Goal: Information Seeking & Learning: Find specific fact

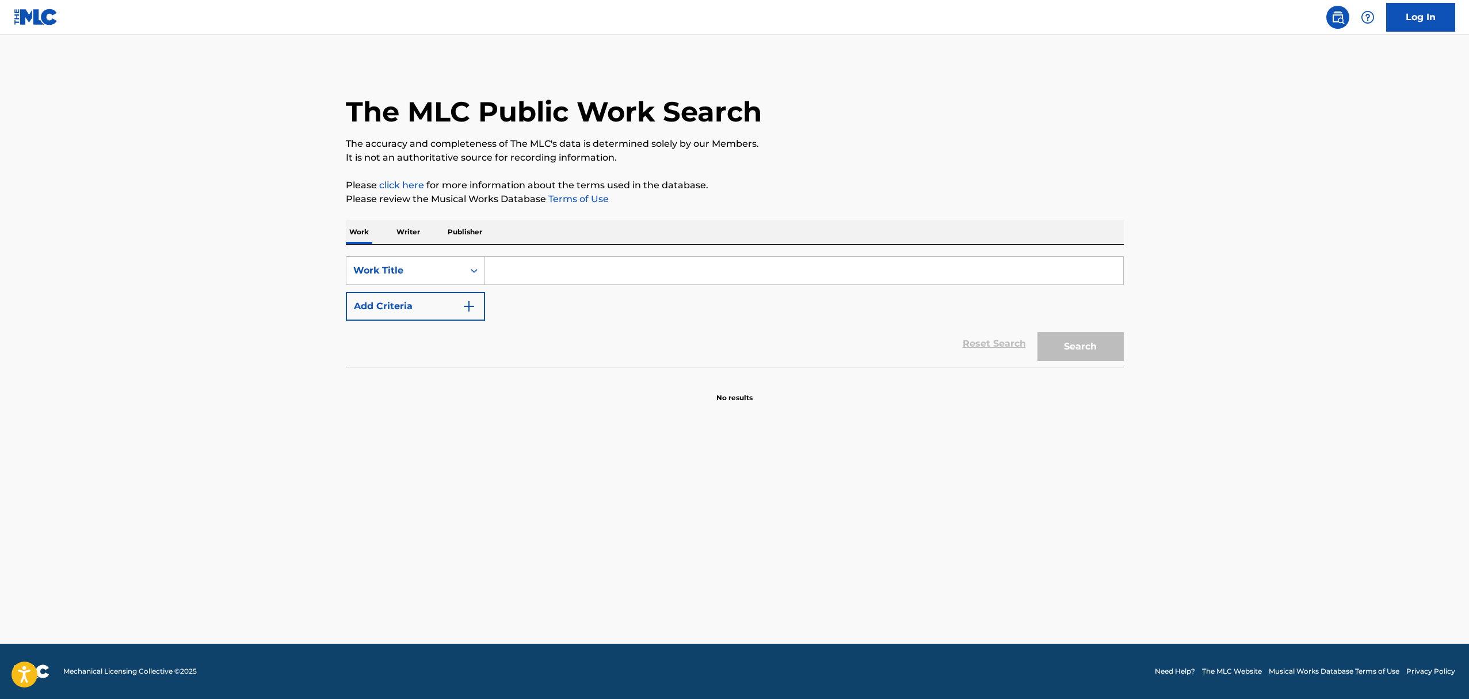
click at [422, 272] on div "Work Title" at bounding box center [405, 271] width 104 height 14
click at [561, 269] on input "Search Form" at bounding box center [804, 271] width 638 height 28
click at [397, 307] on button "Add Criteria" at bounding box center [415, 306] width 139 height 29
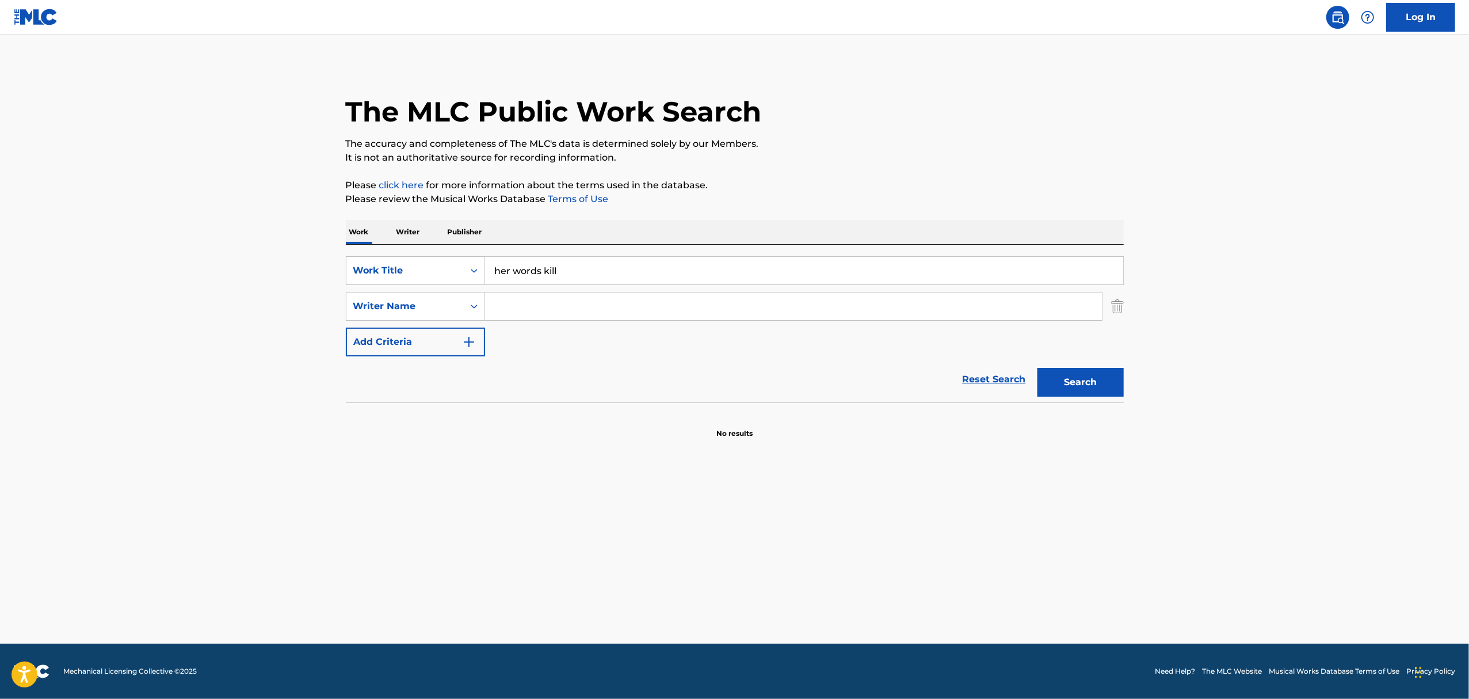
click at [539, 299] on input "Search Form" at bounding box center [793, 306] width 617 height 28
click at [516, 259] on input "her words kill" at bounding box center [804, 271] width 638 height 28
click at [1038, 368] on button "Search" at bounding box center [1081, 382] width 86 height 29
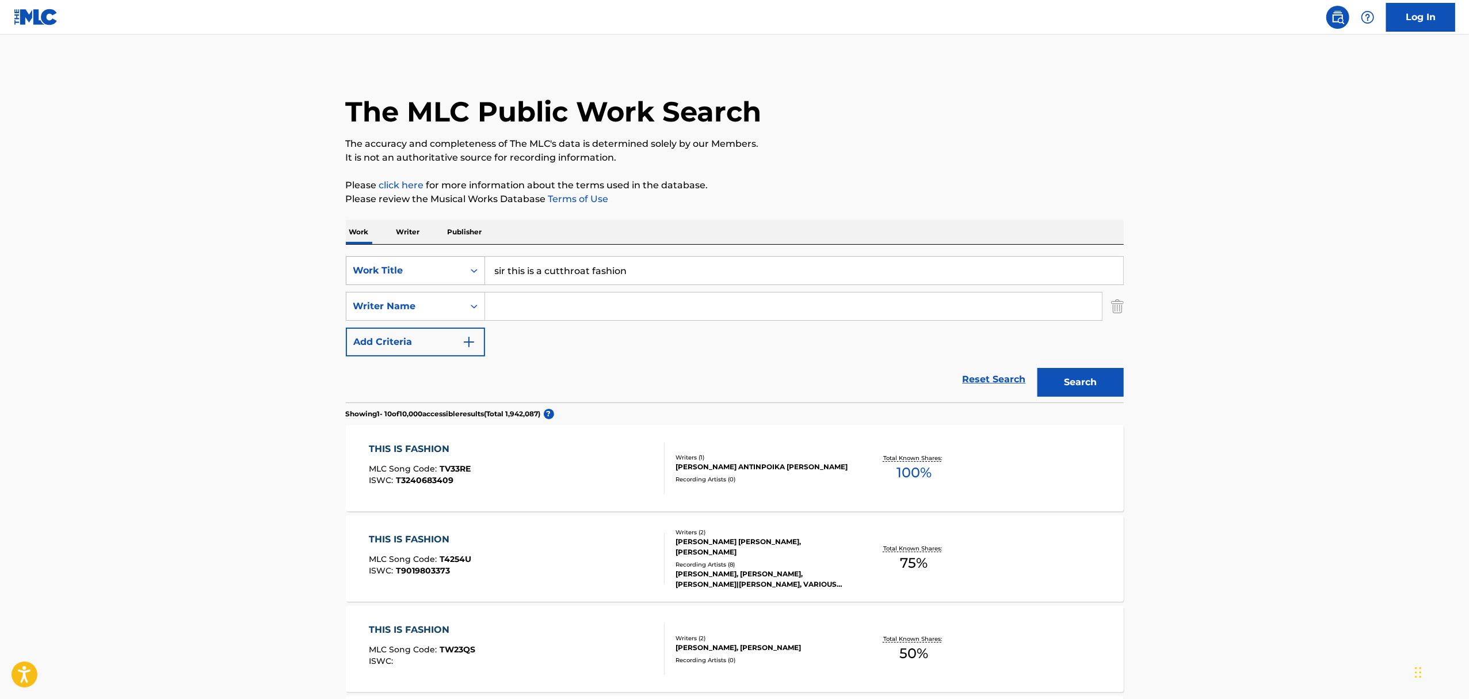
drag, startPoint x: 547, startPoint y: 273, endPoint x: 463, endPoint y: 273, distance: 83.4
click at [463, 273] on div "SearchWithCriteria0055acb6-d134-475e-bf41-453b2115804e Work Title sir this is a…" at bounding box center [735, 270] width 778 height 29
click at [1038, 368] on button "Search" at bounding box center [1081, 382] width 86 height 29
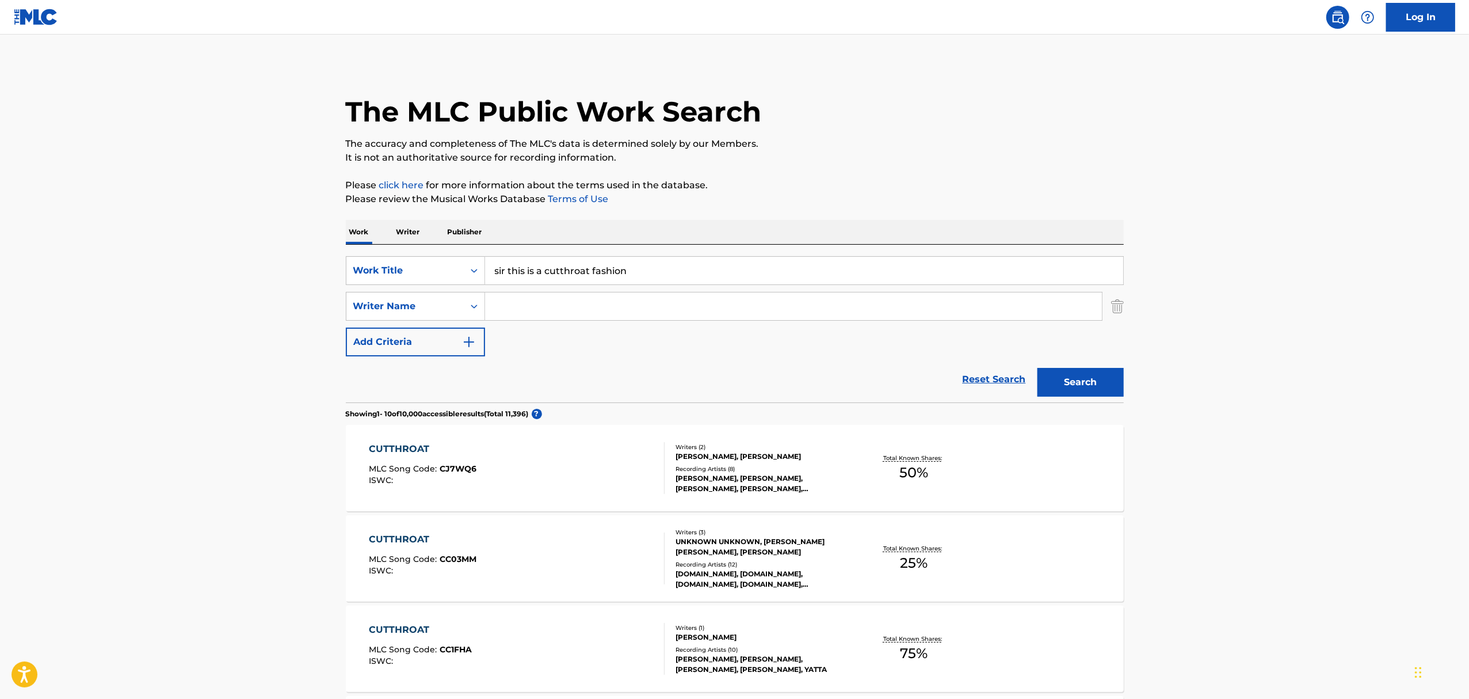
type input "sir this is a cutthroat fashion"
click at [1102, 372] on button "Search" at bounding box center [1081, 382] width 86 height 29
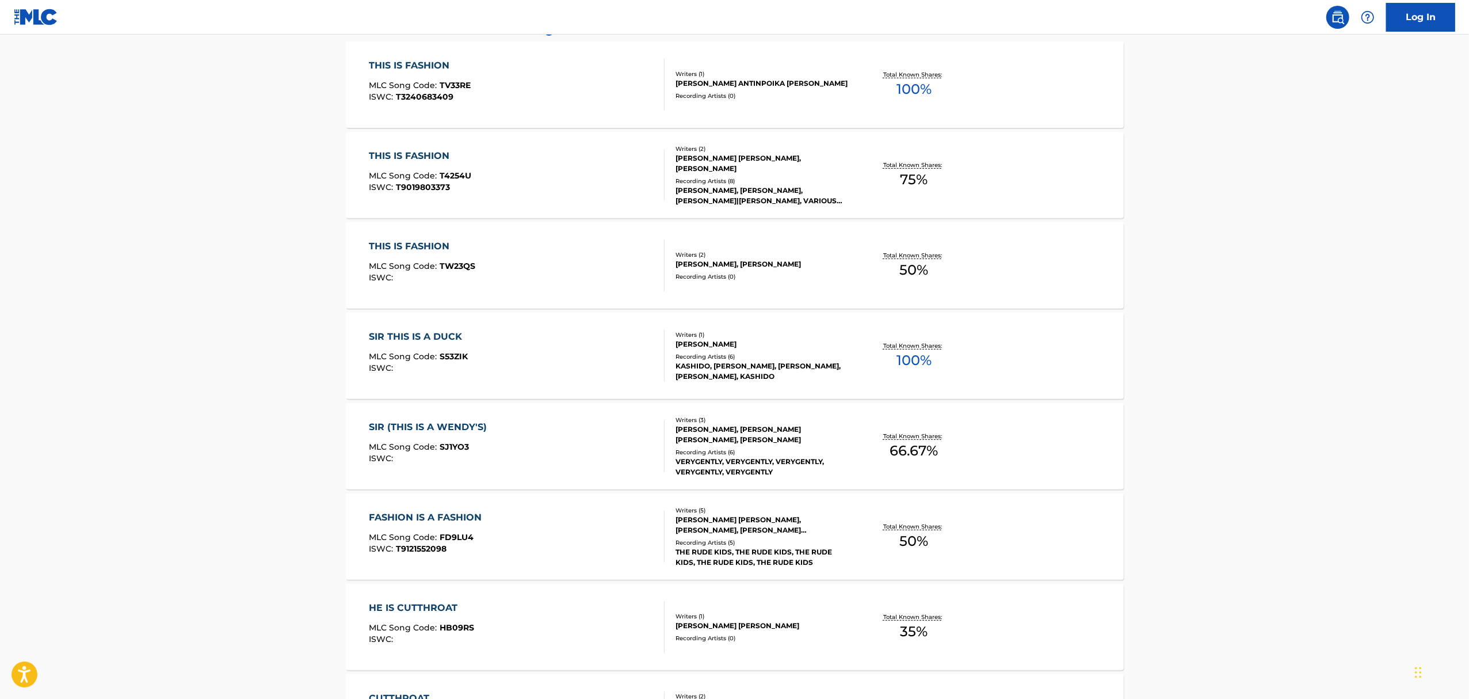
scroll to position [746, 0]
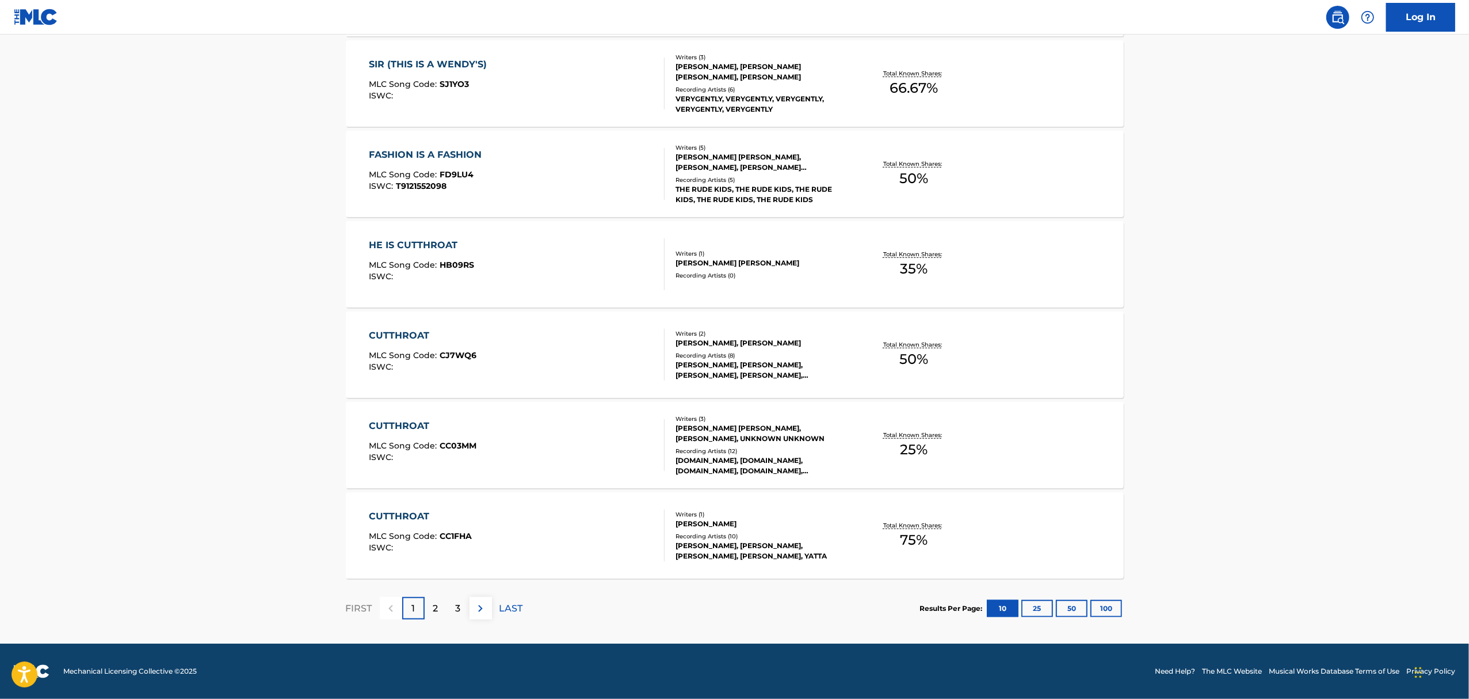
click at [435, 604] on p "2" at bounding box center [435, 608] width 5 height 14
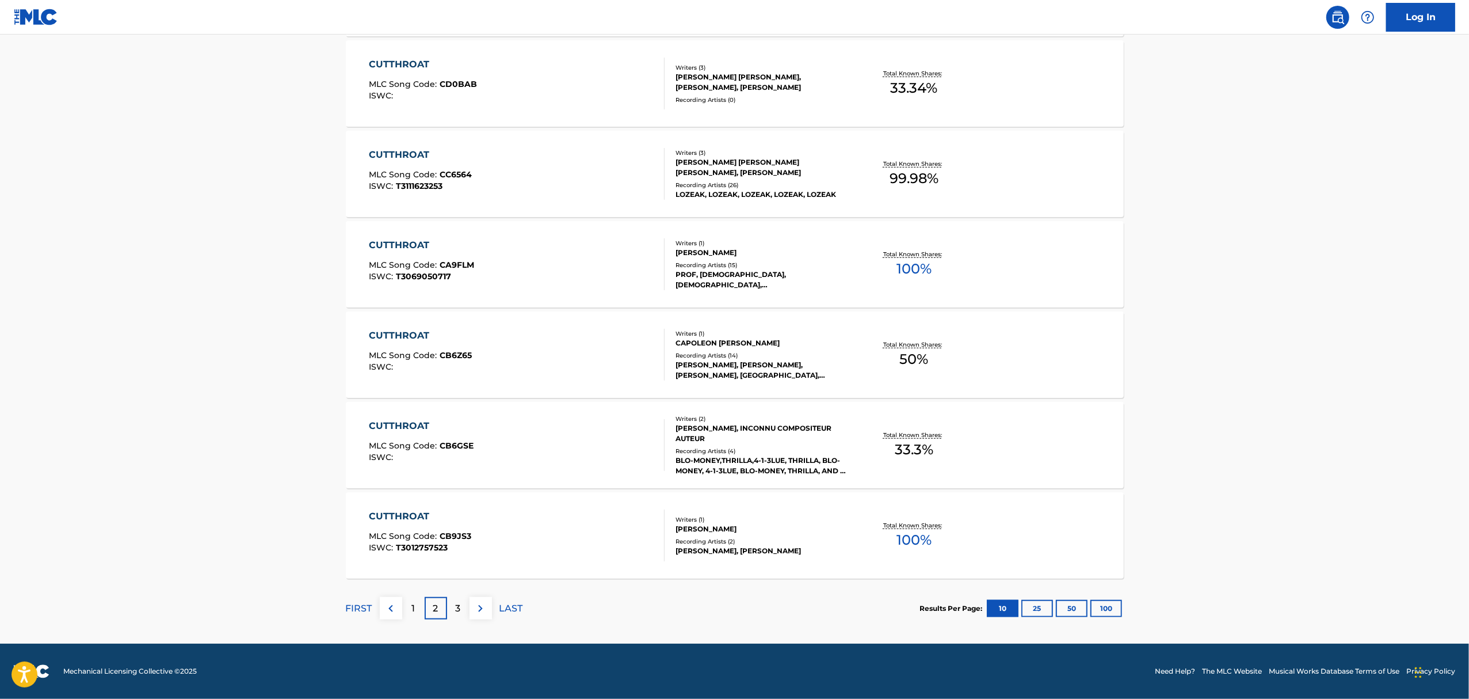
click at [463, 606] on div "3" at bounding box center [458, 608] width 22 height 22
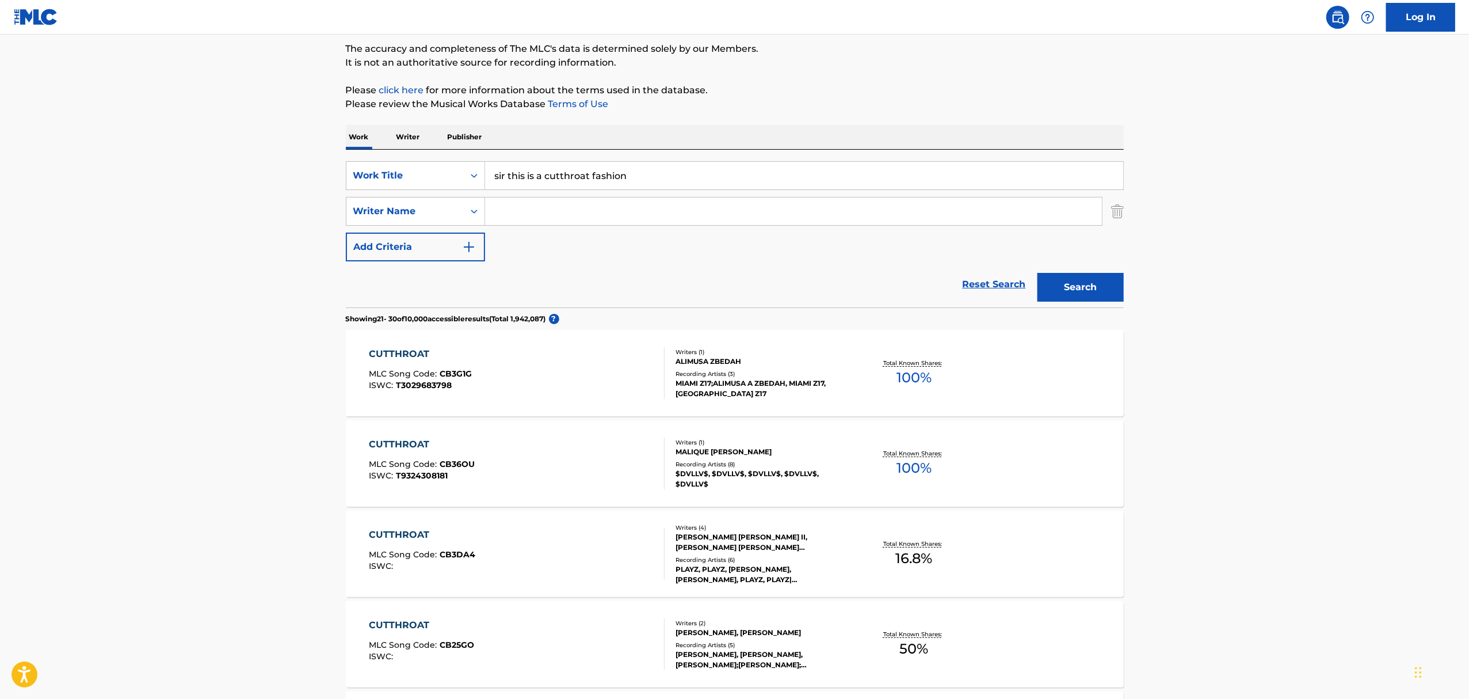
scroll to position [0, 0]
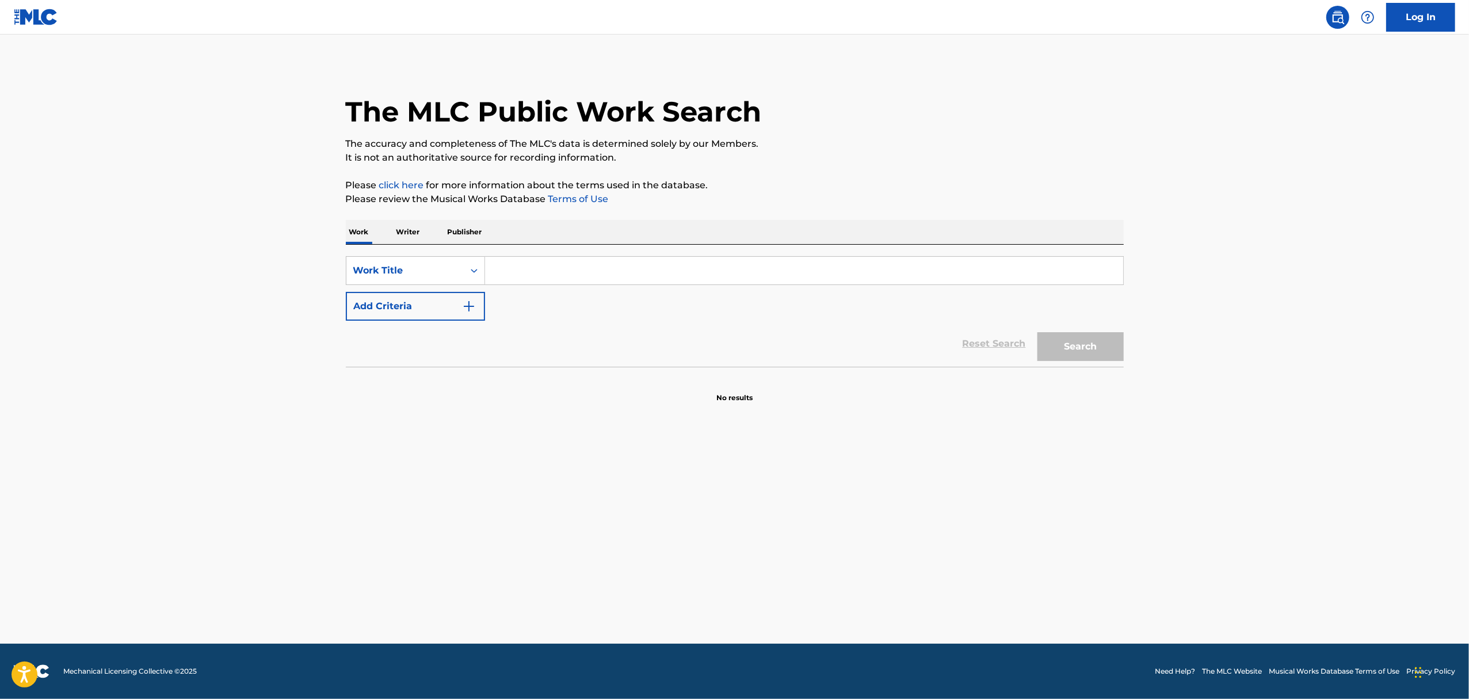
click at [588, 282] on input "Search Form" at bounding box center [804, 271] width 638 height 28
type input "l"
click at [433, 261] on div "Work Title" at bounding box center [404, 271] width 117 height 22
click at [538, 334] on div "Reset Search Search" at bounding box center [735, 344] width 778 height 46
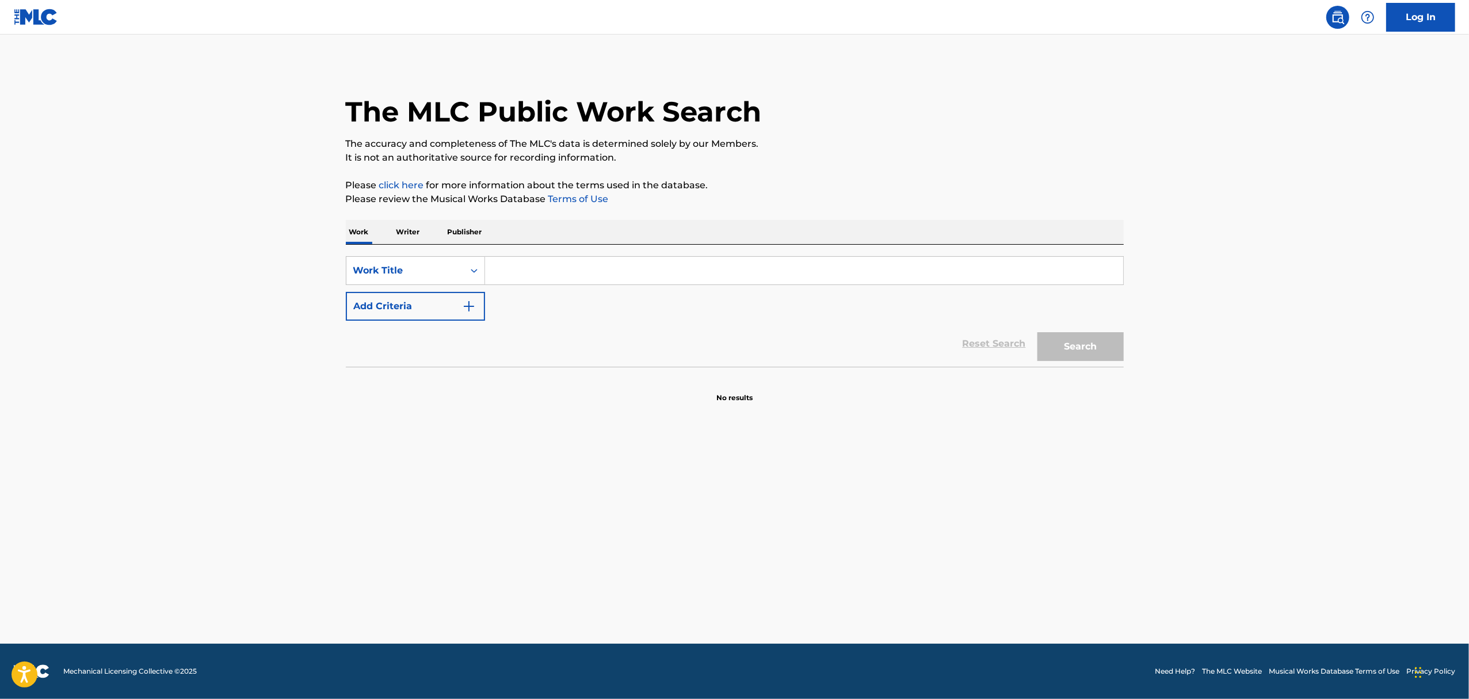
click at [394, 228] on p "Writer" at bounding box center [408, 232] width 31 height 24
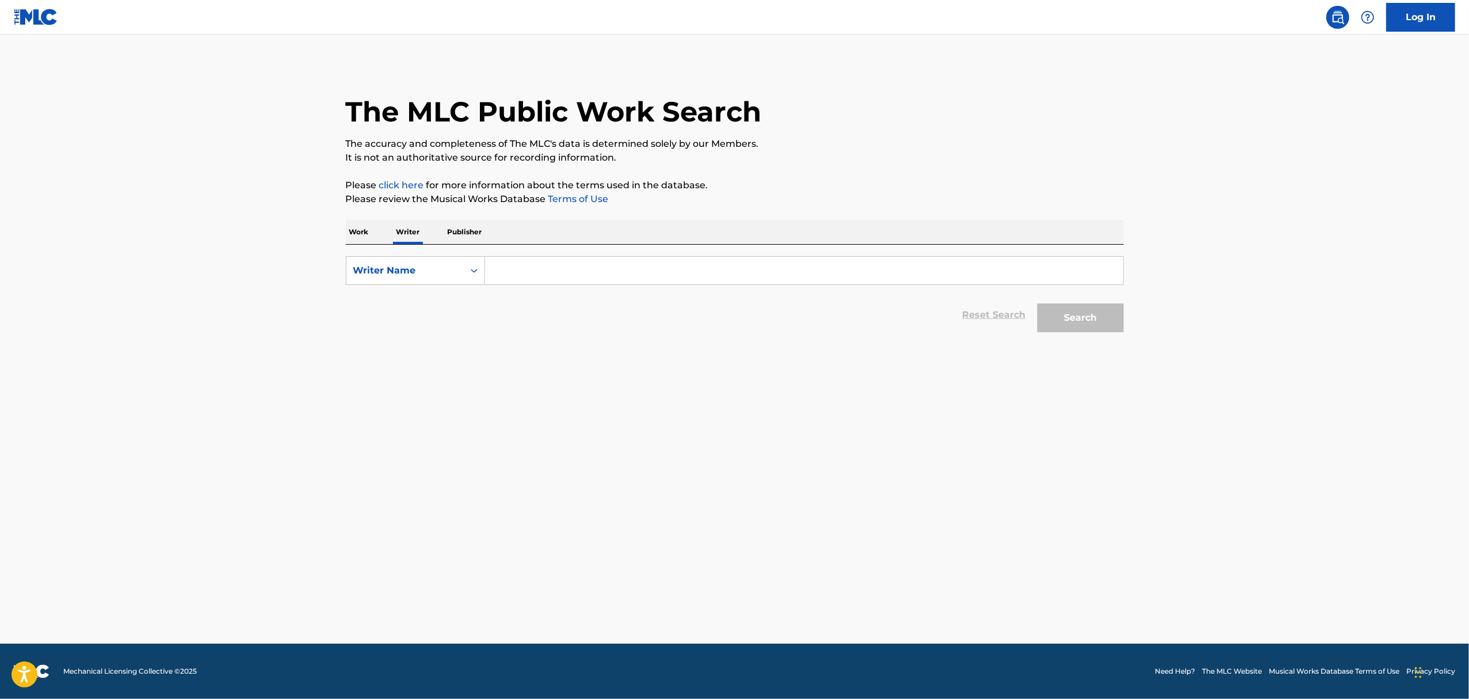
click at [503, 281] on input "Search Form" at bounding box center [804, 271] width 638 height 28
type input "[PERSON_NAME]"
click at [707, 434] on main "The MLC Public Work Search The accuracy and completeness of The MLC's data is d…" at bounding box center [734, 339] width 1469 height 609
click at [1103, 330] on button "Search" at bounding box center [1081, 317] width 86 height 29
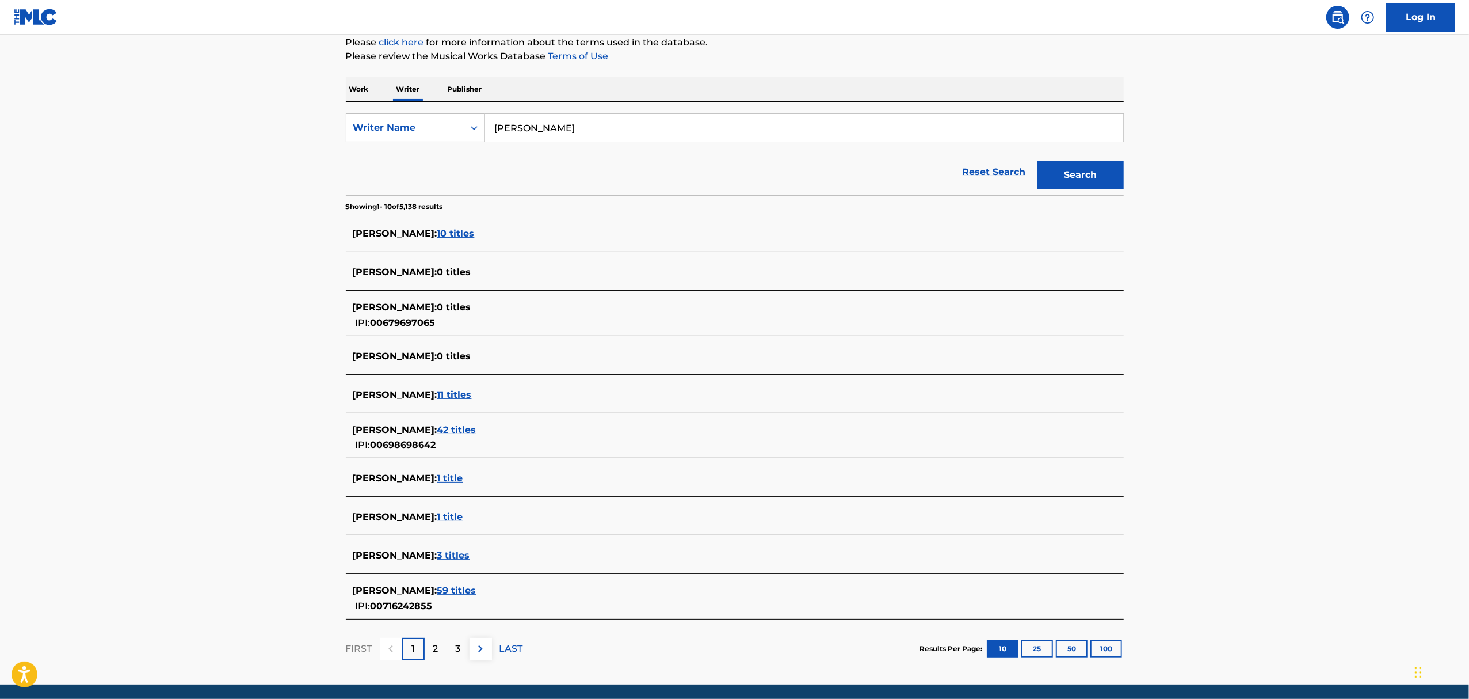
scroll to position [153, 0]
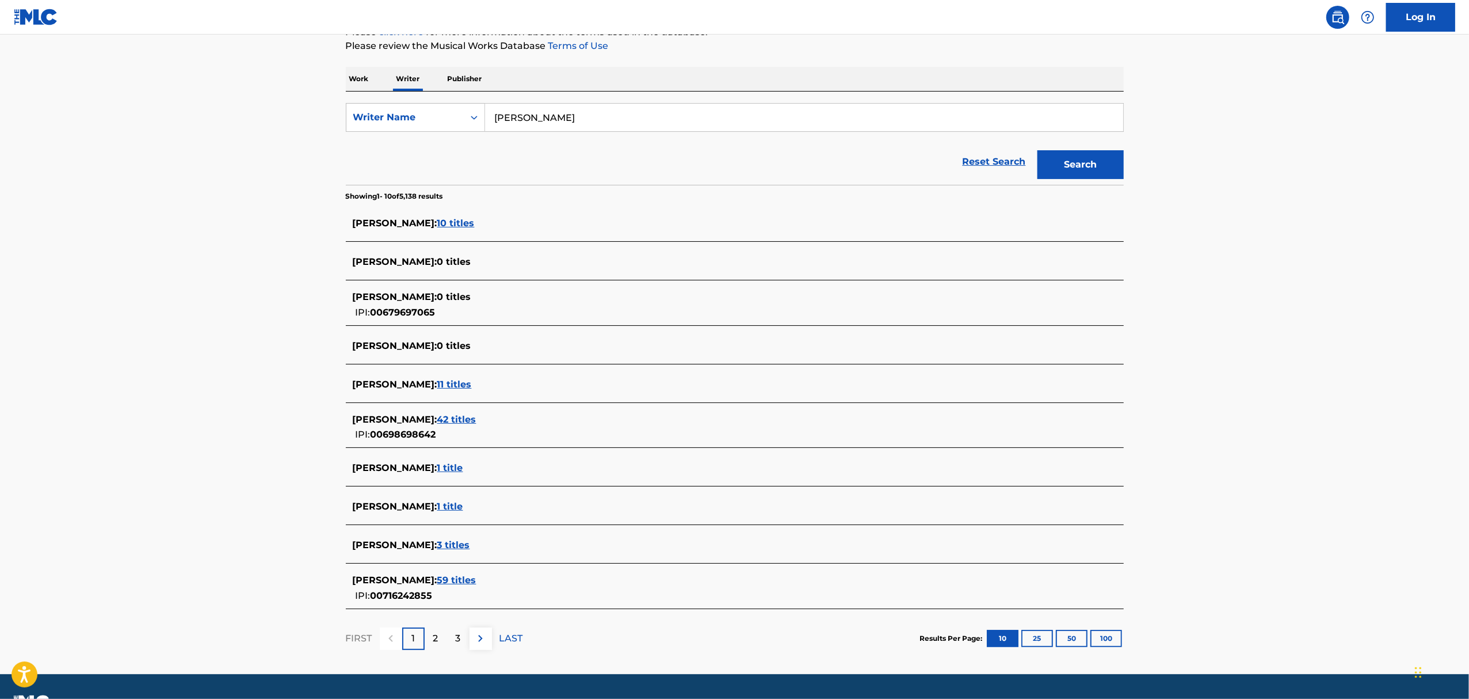
click at [452, 584] on span "59 titles" at bounding box center [456, 579] width 39 height 11
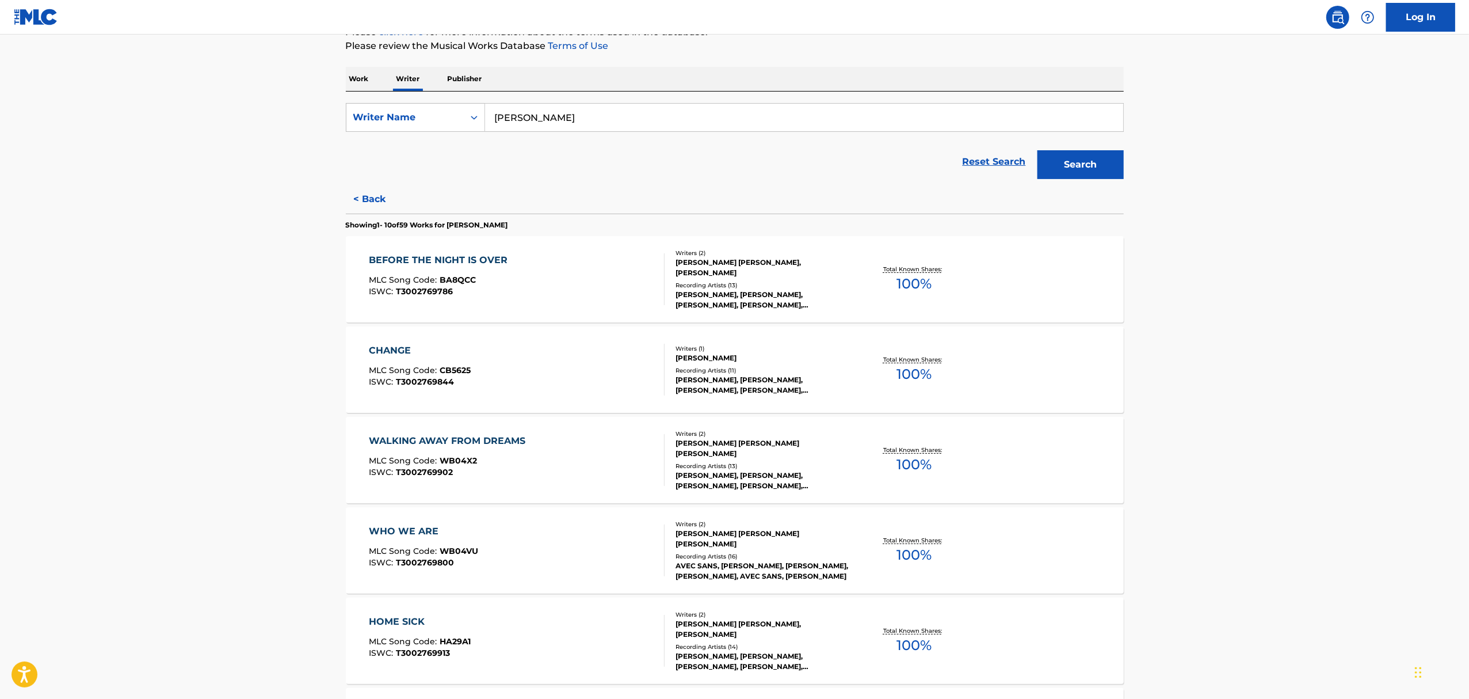
drag, startPoint x: 1385, startPoint y: 302, endPoint x: 1377, endPoint y: 302, distance: 8.1
click at [1385, 302] on main "The MLC Public Work Search The accuracy and completeness of The MLC's data is d…" at bounding box center [734, 540] width 1469 height 1319
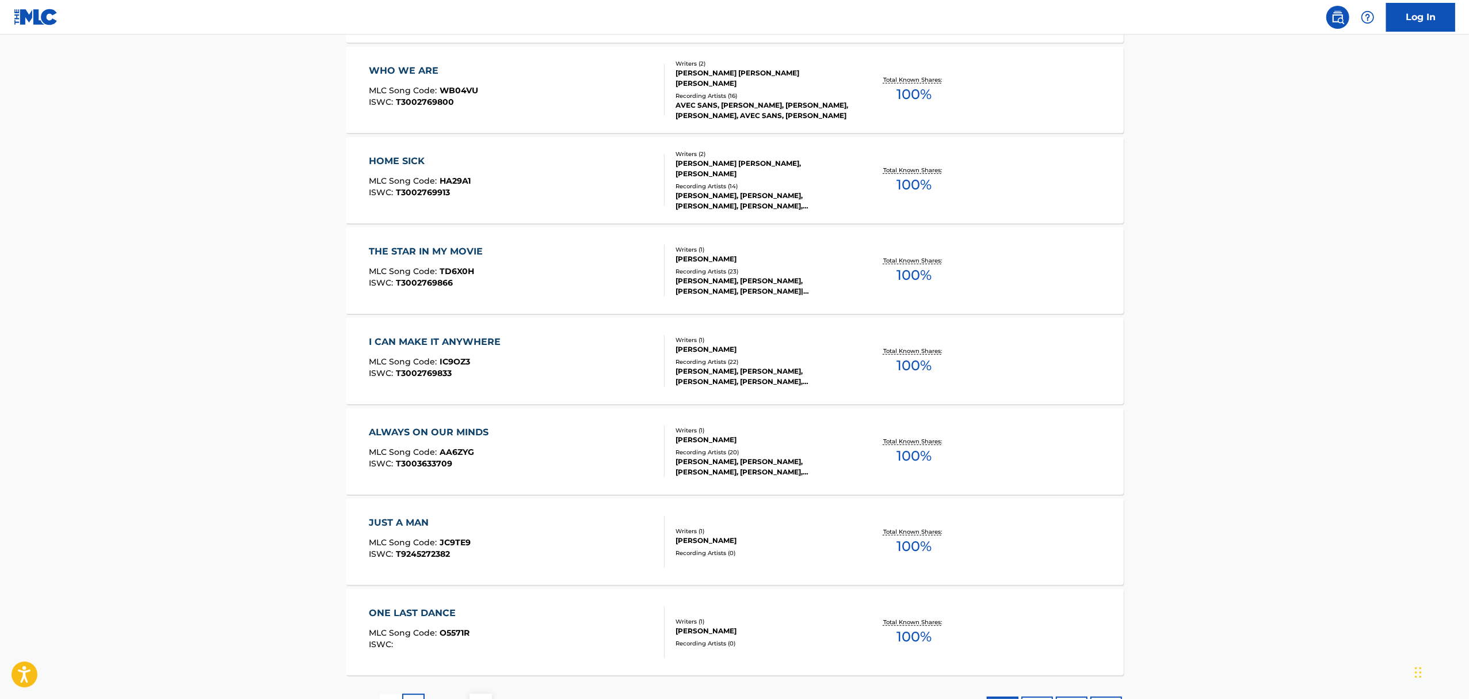
scroll to position [710, 0]
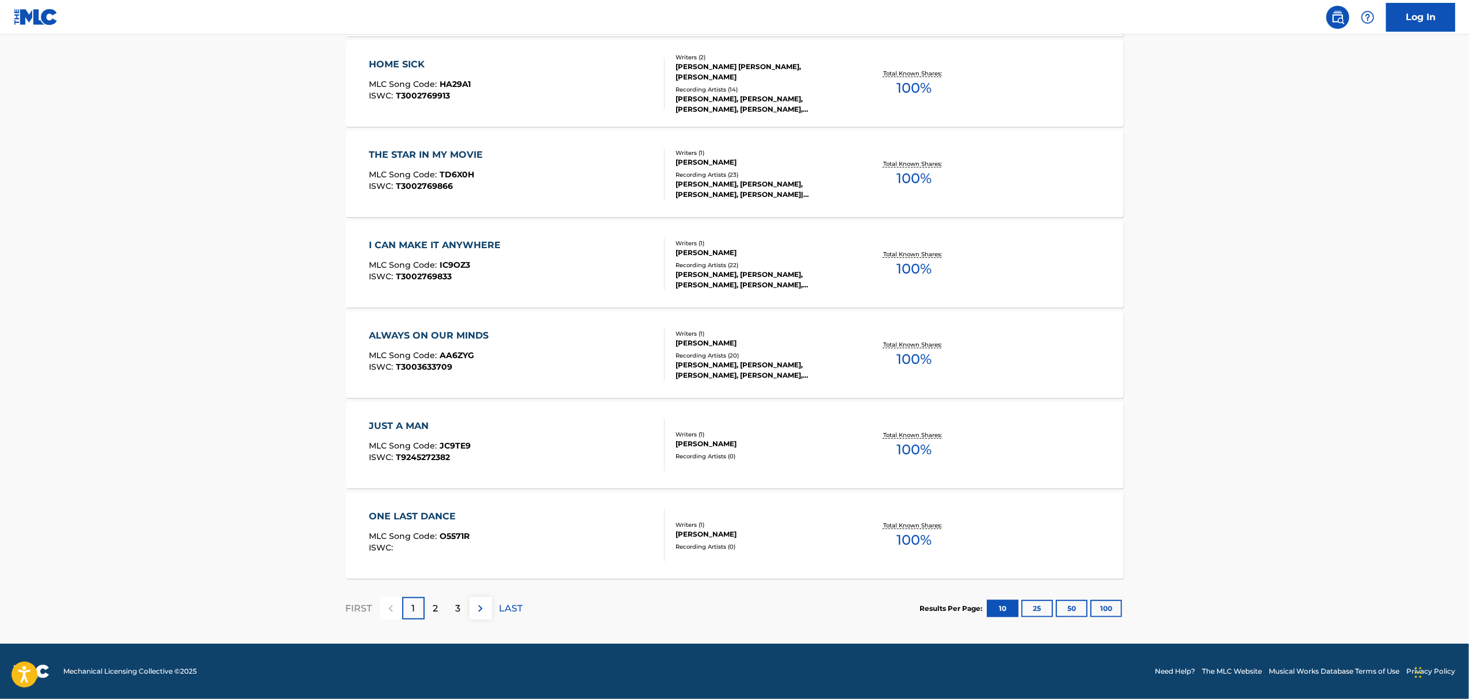
click at [443, 609] on div "2" at bounding box center [436, 608] width 22 height 22
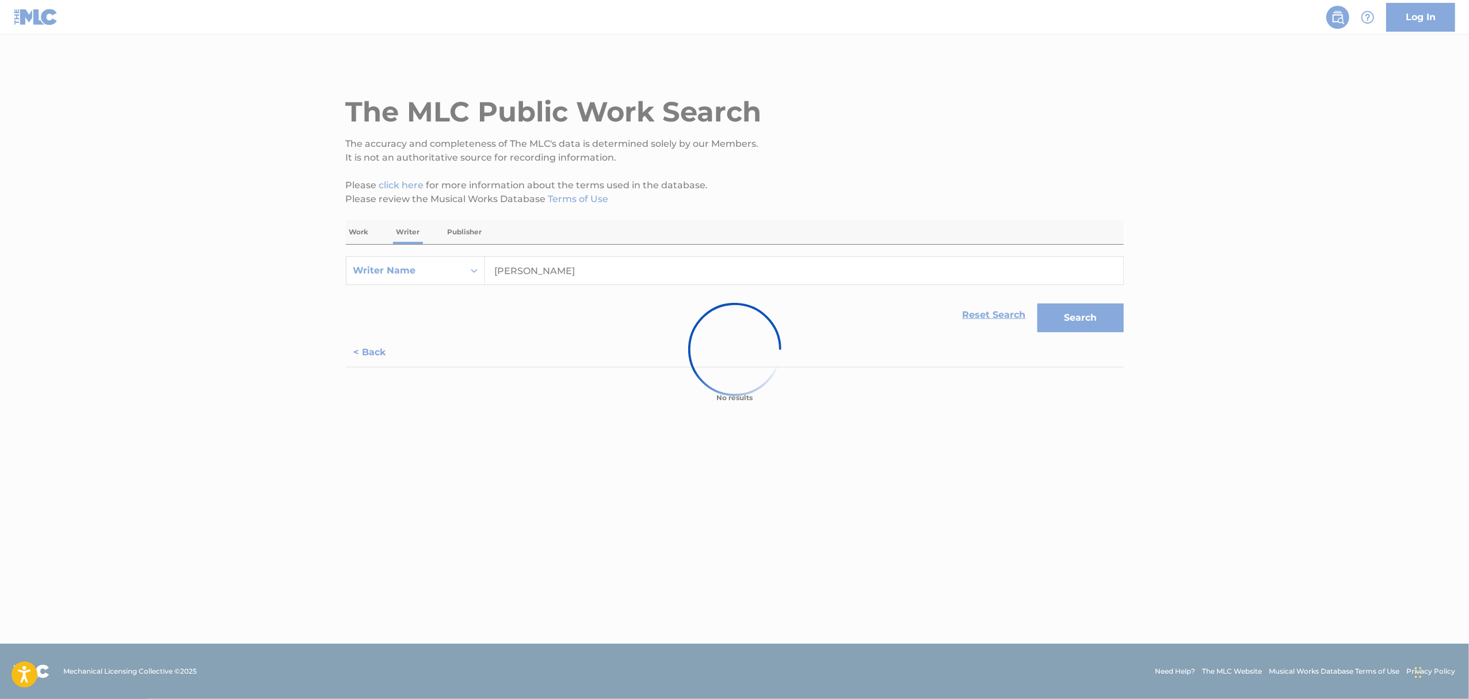
scroll to position [0, 0]
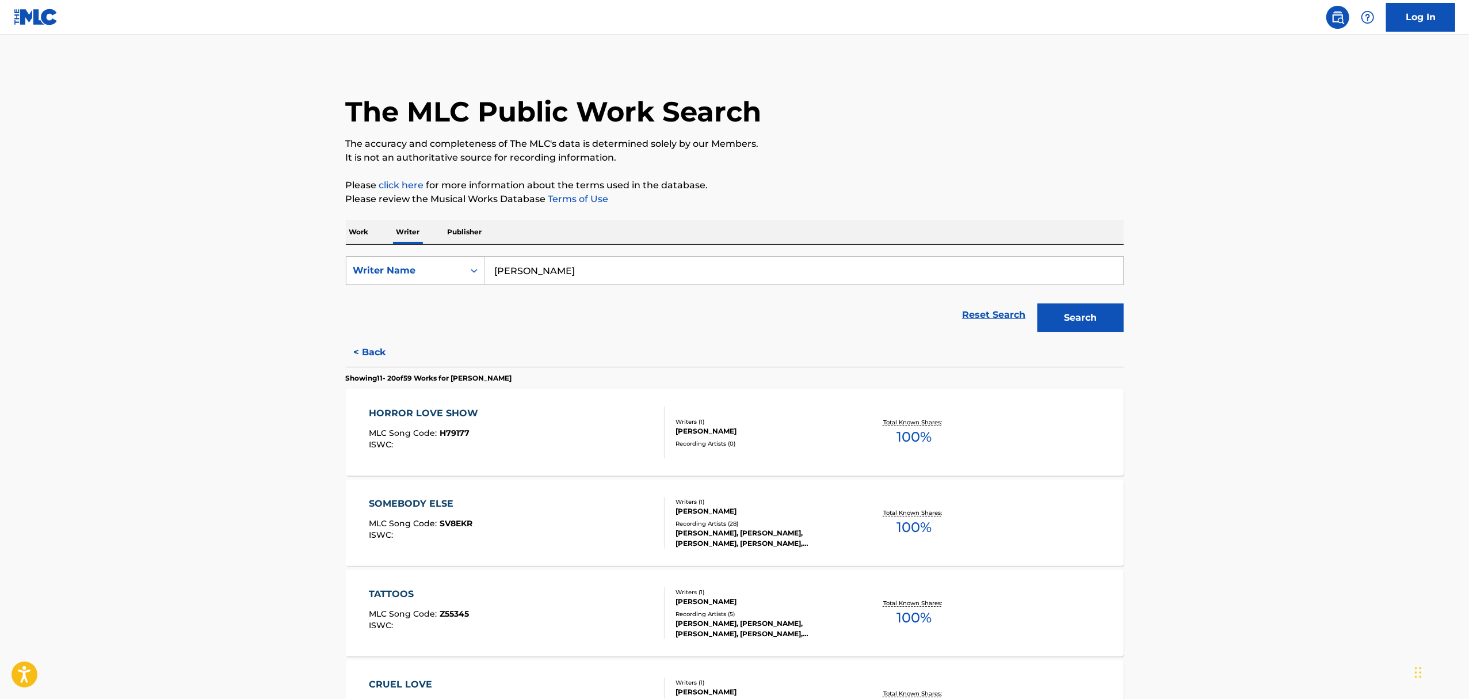
click at [353, 220] on p "Work" at bounding box center [359, 232] width 26 height 24
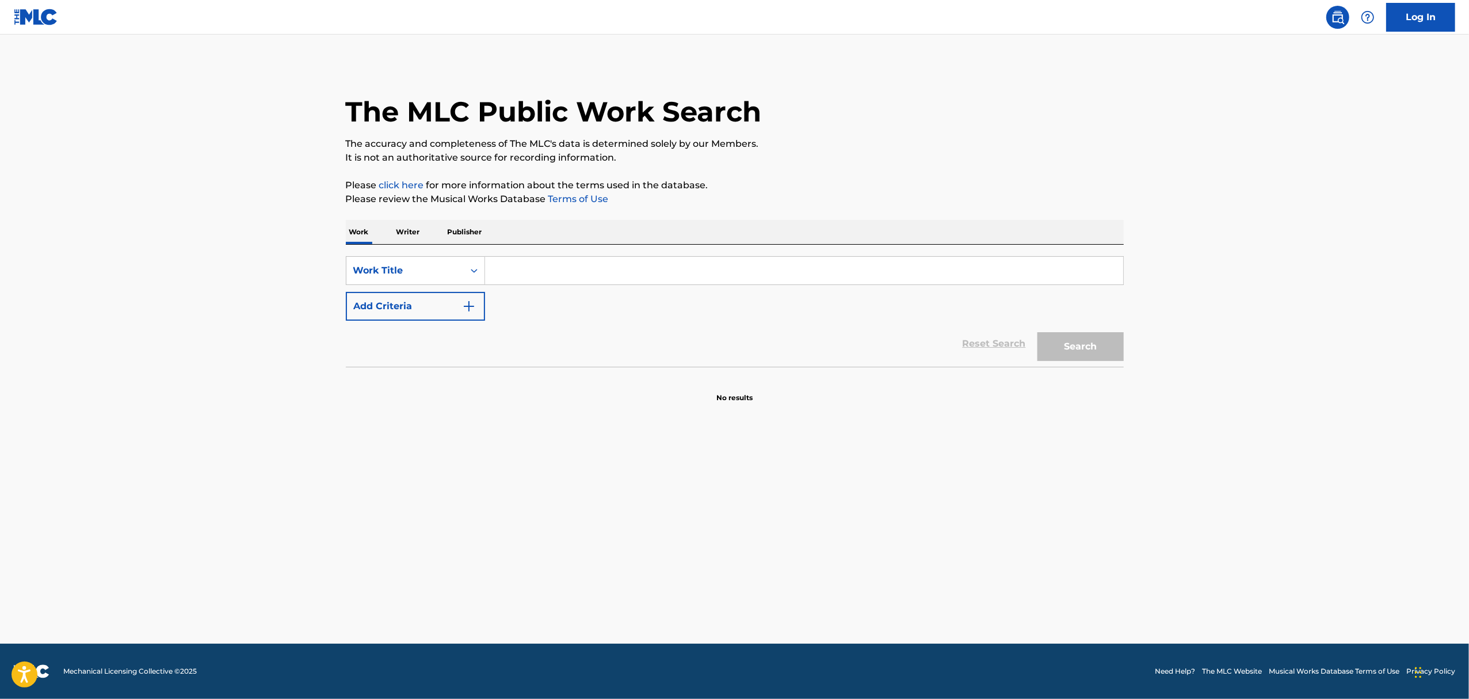
click at [574, 281] on input "Search Form" at bounding box center [804, 271] width 638 height 28
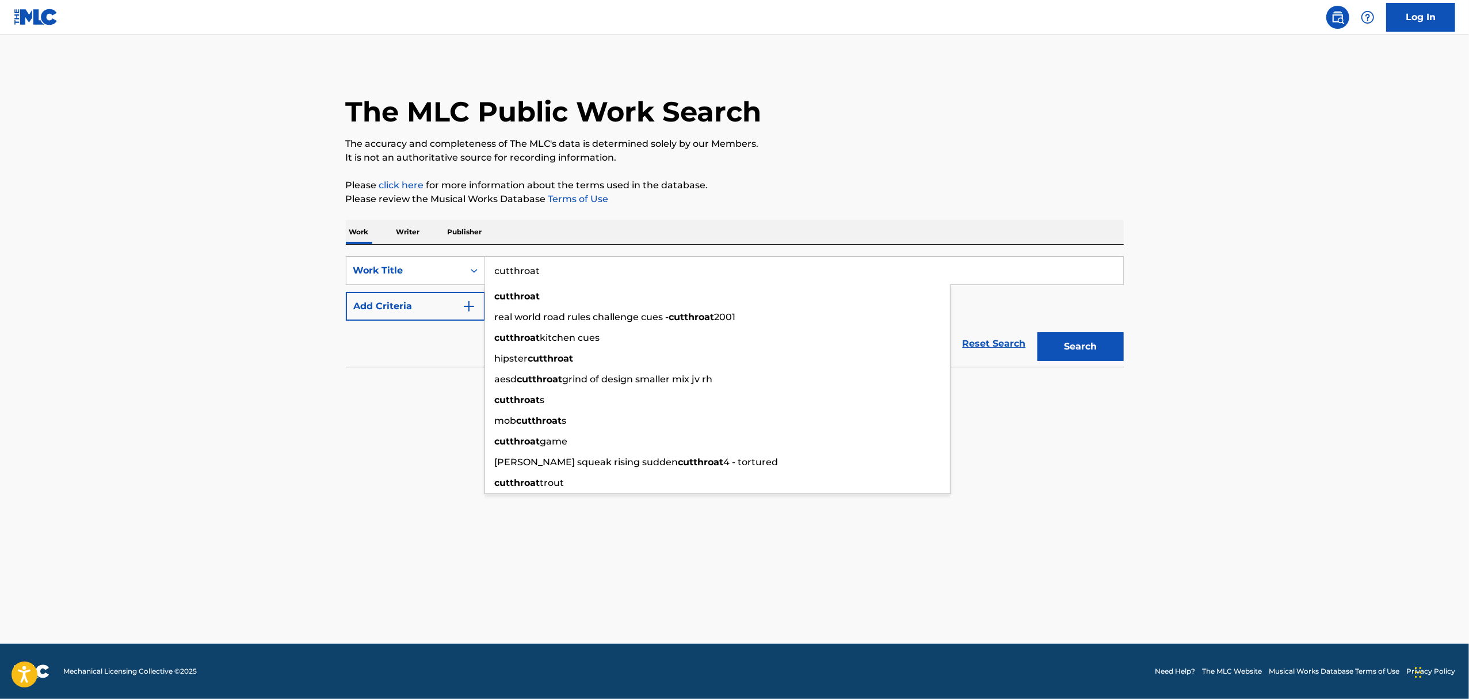
type input "cutthroat"
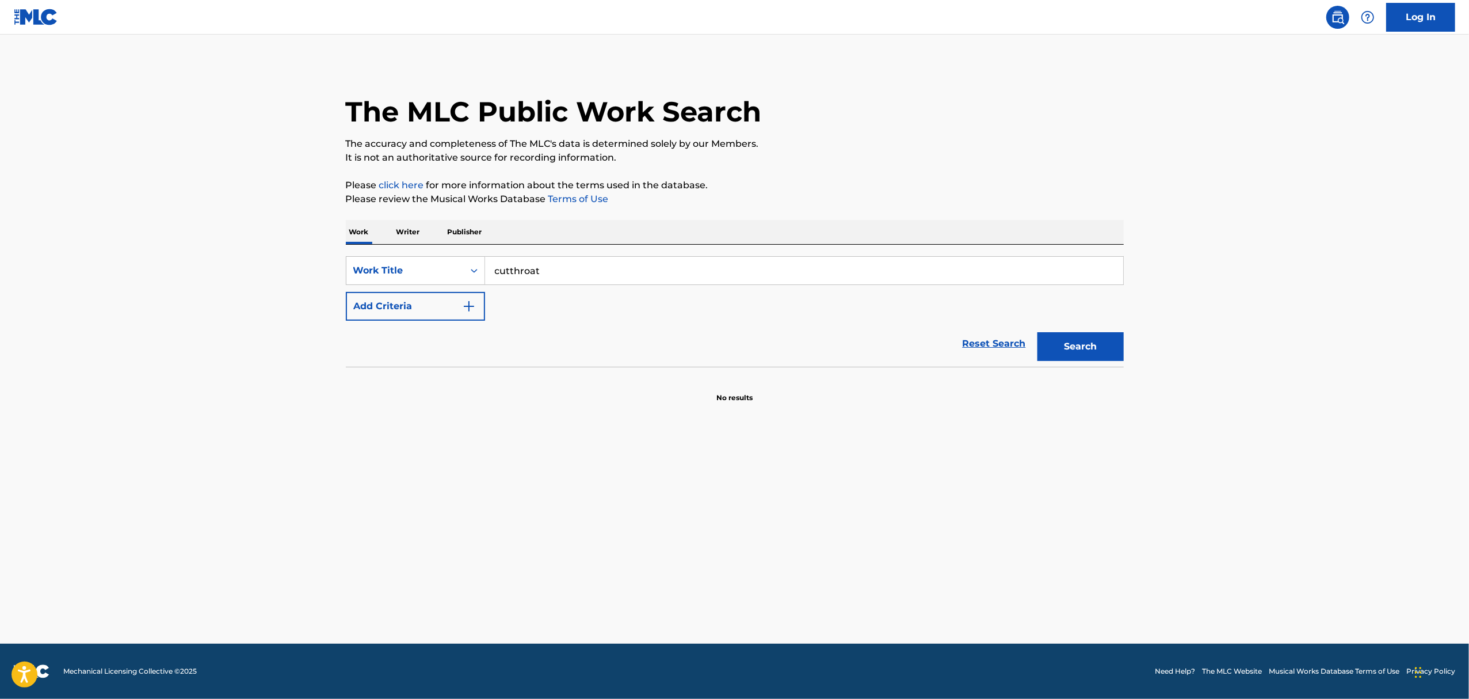
click at [295, 286] on main "The MLC Public Work Search The accuracy and completeness of The MLC's data is d…" at bounding box center [734, 339] width 1469 height 609
click at [380, 281] on div "Work Title" at bounding box center [404, 271] width 117 height 22
click at [300, 292] on main "The MLC Public Work Search The accuracy and completeness of The MLC's data is d…" at bounding box center [734, 339] width 1469 height 609
click at [424, 314] on button "Add Criteria" at bounding box center [415, 306] width 139 height 29
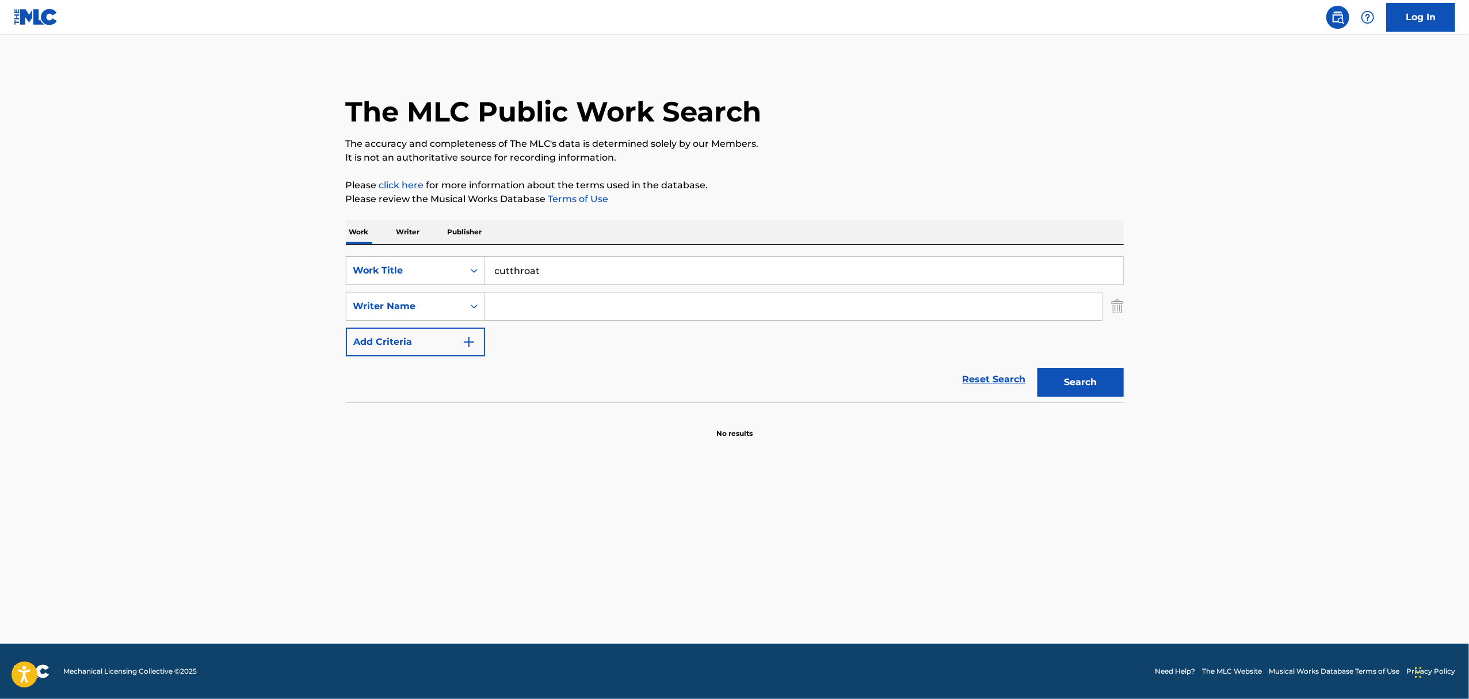
click at [616, 302] on input "Search Form" at bounding box center [793, 306] width 617 height 28
type input "luke pickett"
click at [1038, 368] on button "Search" at bounding box center [1081, 382] width 86 height 29
click at [592, 276] on input "cutthroat" at bounding box center [804, 271] width 638 height 28
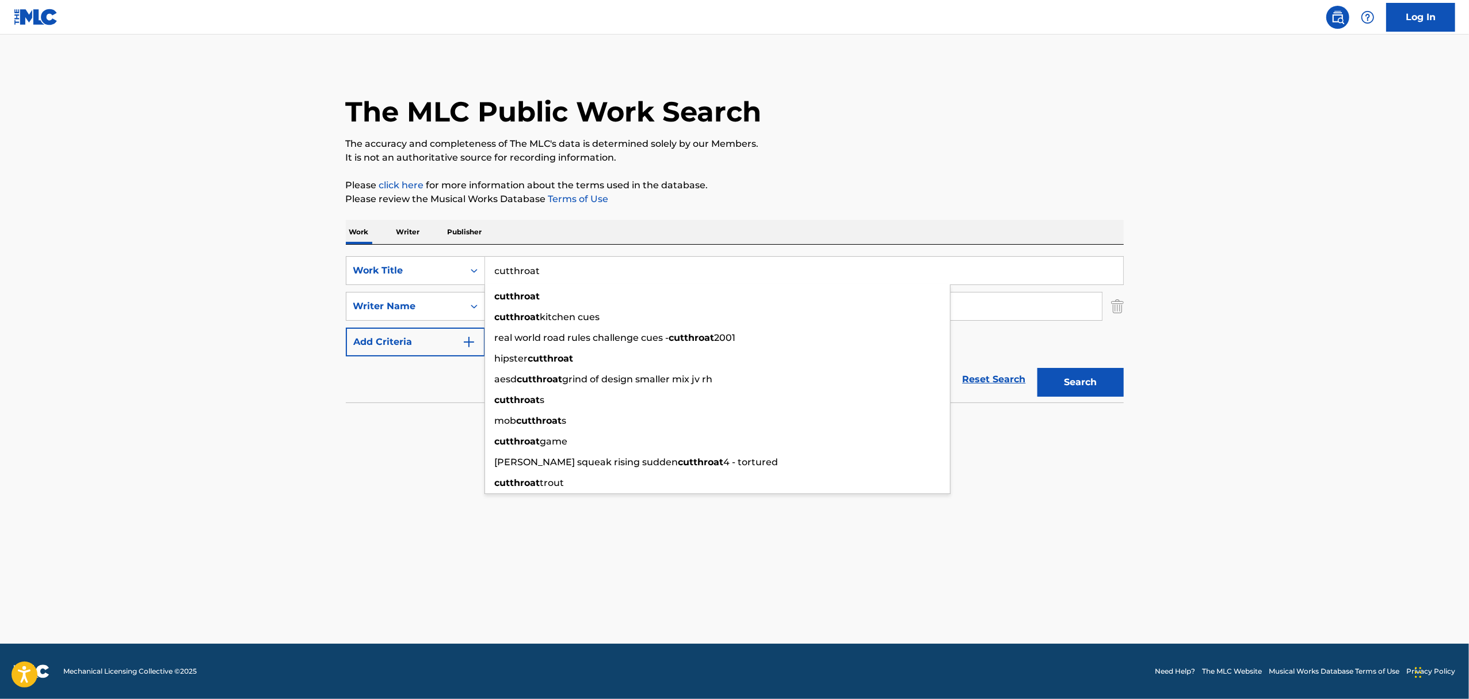
click at [592, 276] on input "cutthroat" at bounding box center [804, 271] width 638 height 28
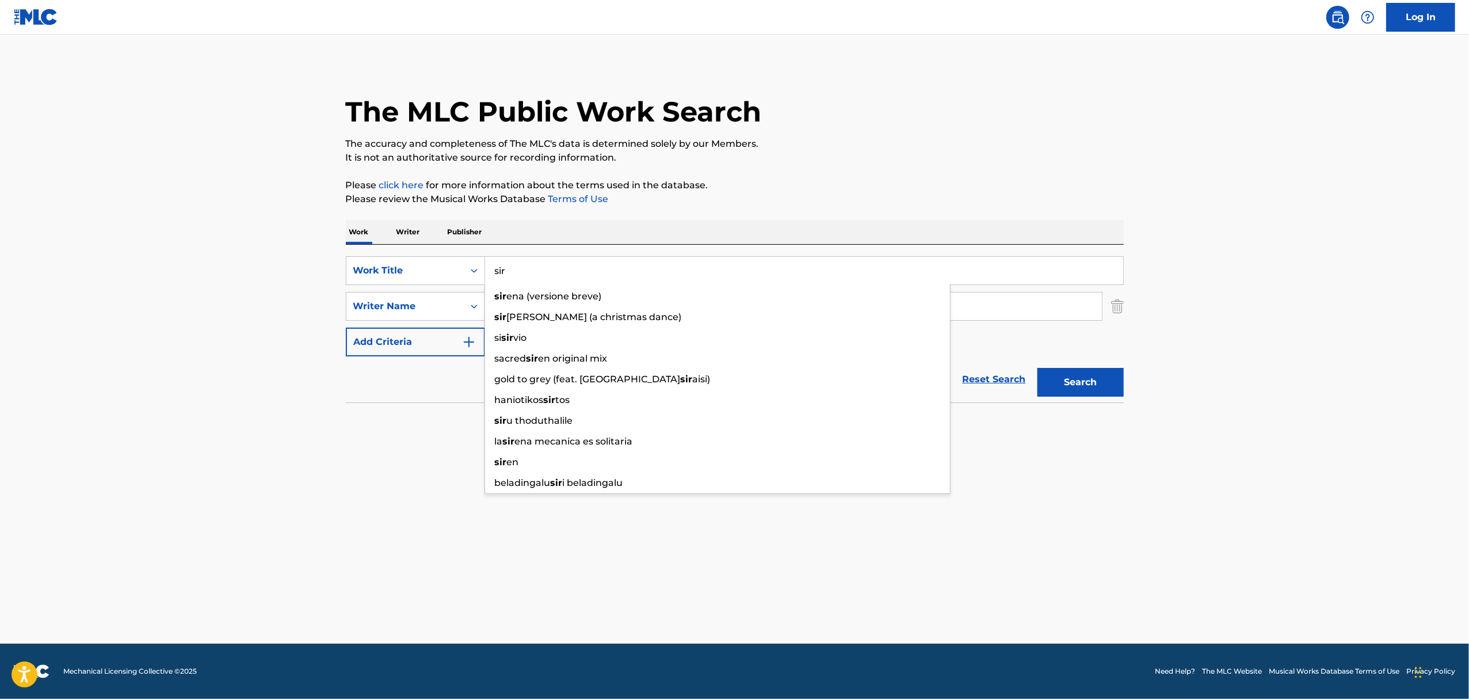
type input "sir"
click at [1038, 368] on button "Search" at bounding box center [1081, 382] width 86 height 29
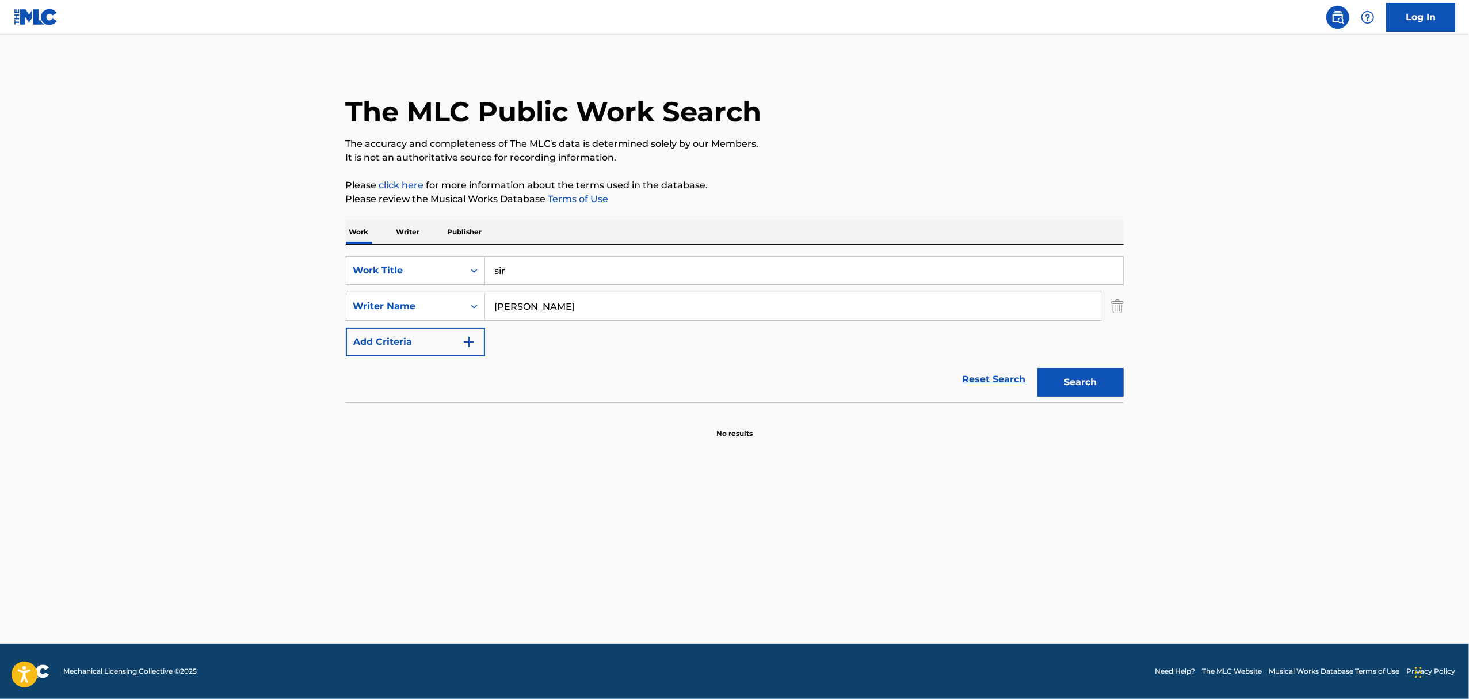
click at [583, 303] on input "luke pickett" at bounding box center [793, 306] width 617 height 28
type input "l"
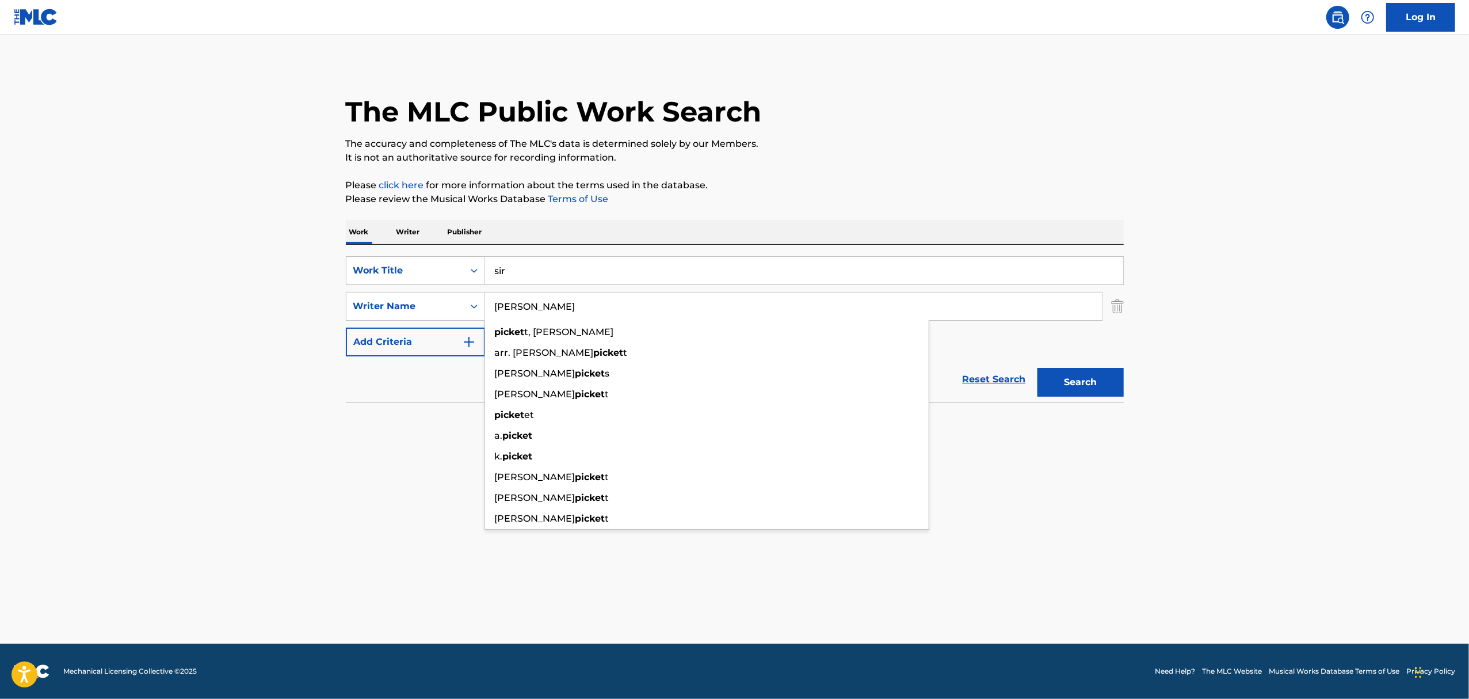
type input "pickett"
click at [1038, 368] on button "Search" at bounding box center [1081, 382] width 86 height 29
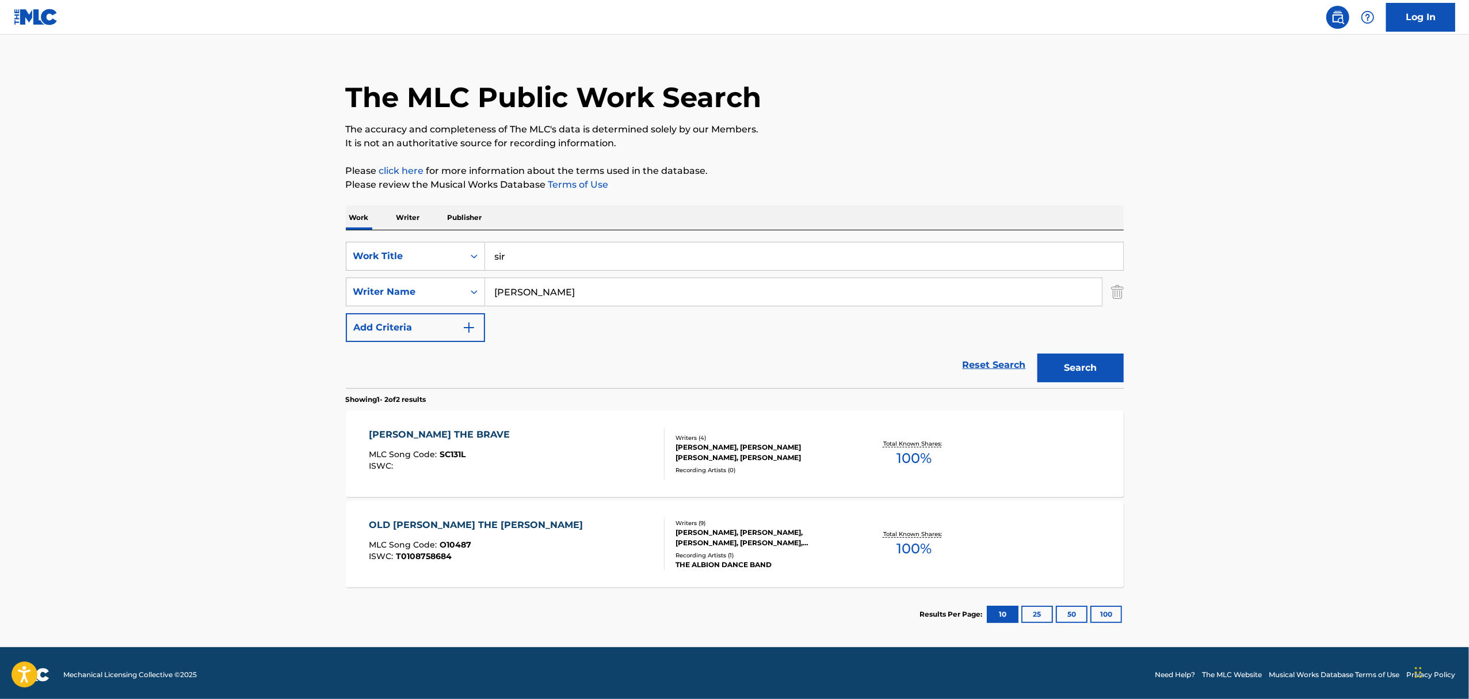
scroll to position [17, 0]
